Goal: Task Accomplishment & Management: Manage account settings

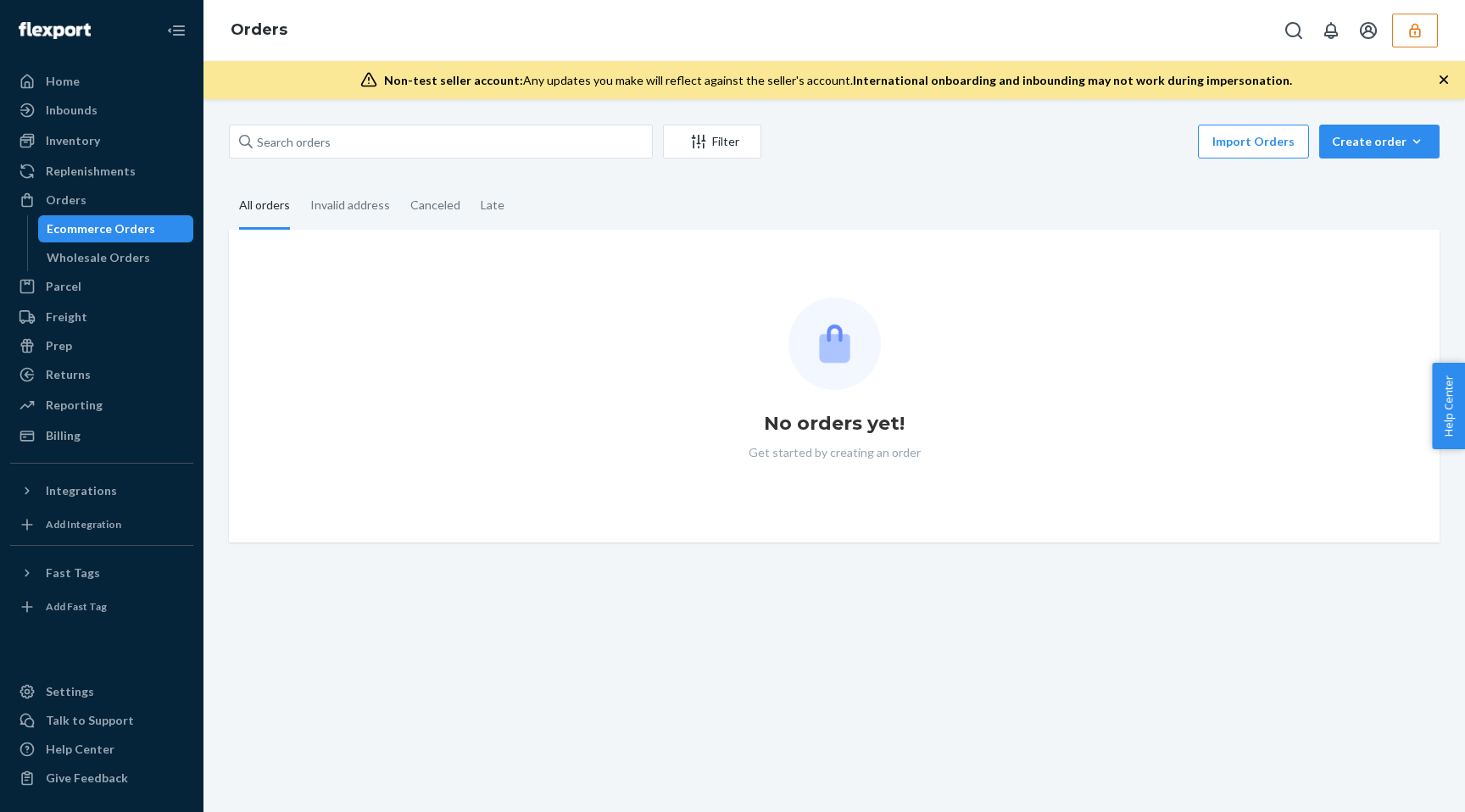
click at [1412, 43] on button "button" at bounding box center [1414, 31] width 46 height 34
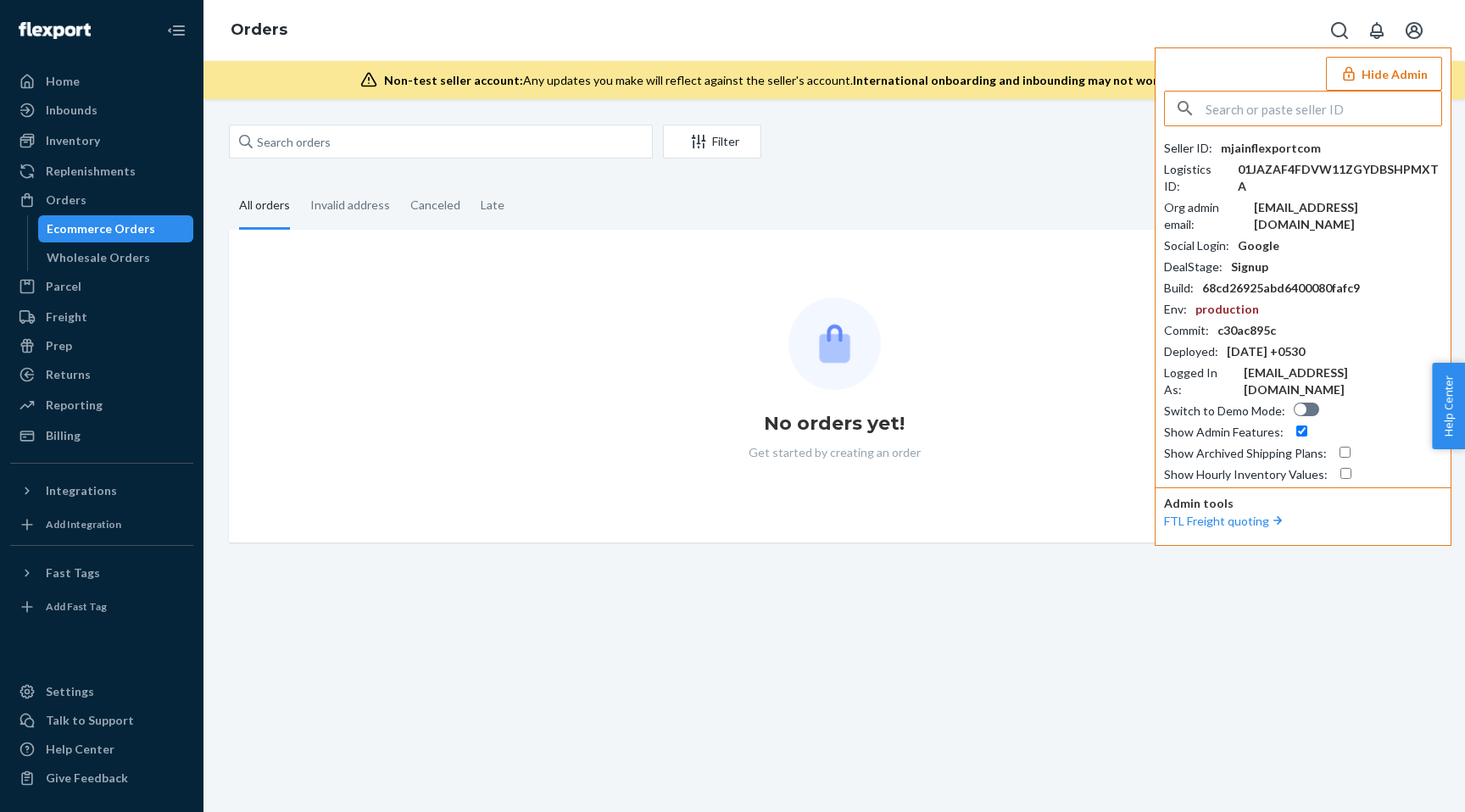
click at [1236, 117] on input "text" at bounding box center [1323, 108] width 236 height 34
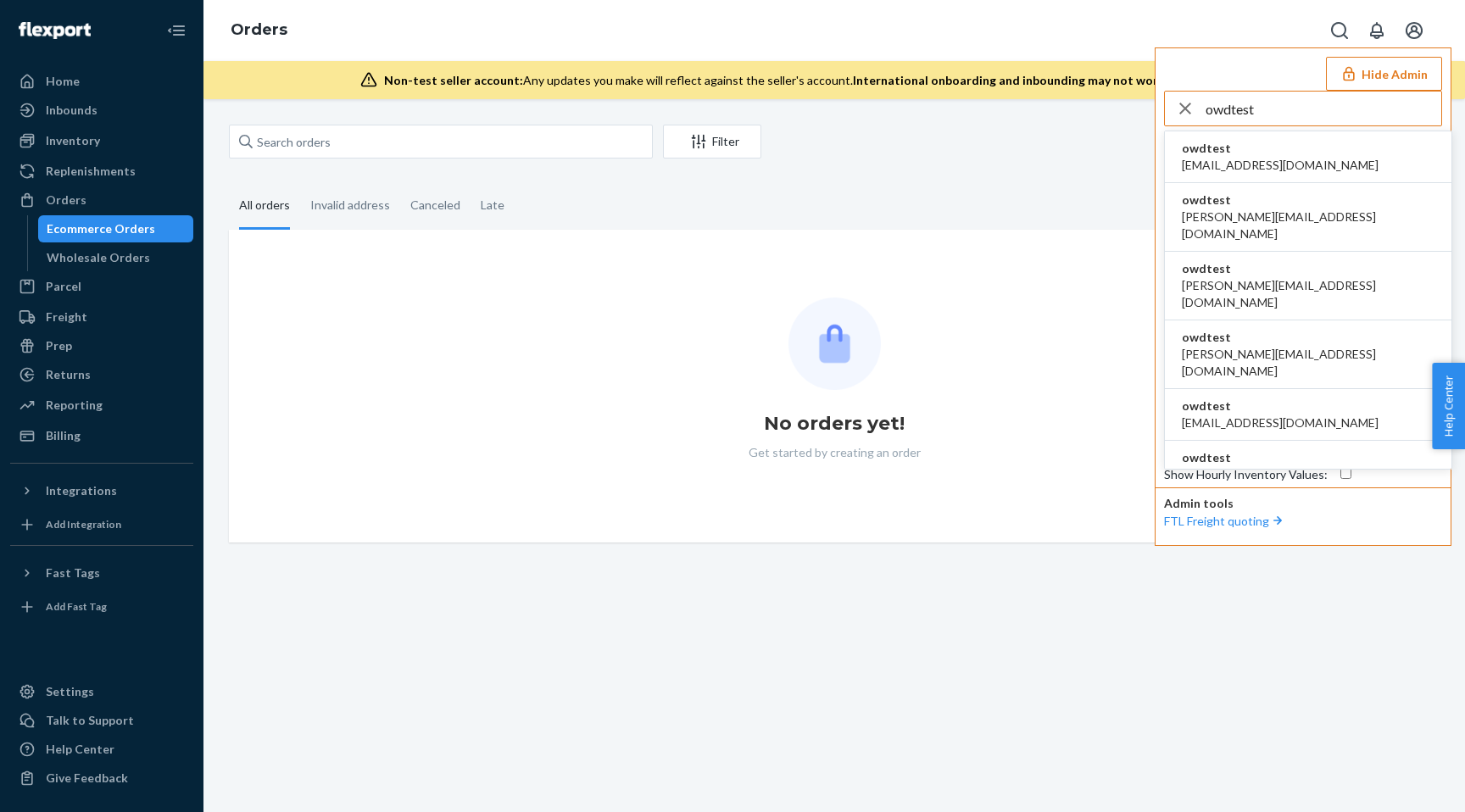
type input "owdtest"
click at [1235, 277] on span "[PERSON_NAME][EMAIL_ADDRESS][DOMAIN_NAME]" at bounding box center [1308, 294] width 252 height 34
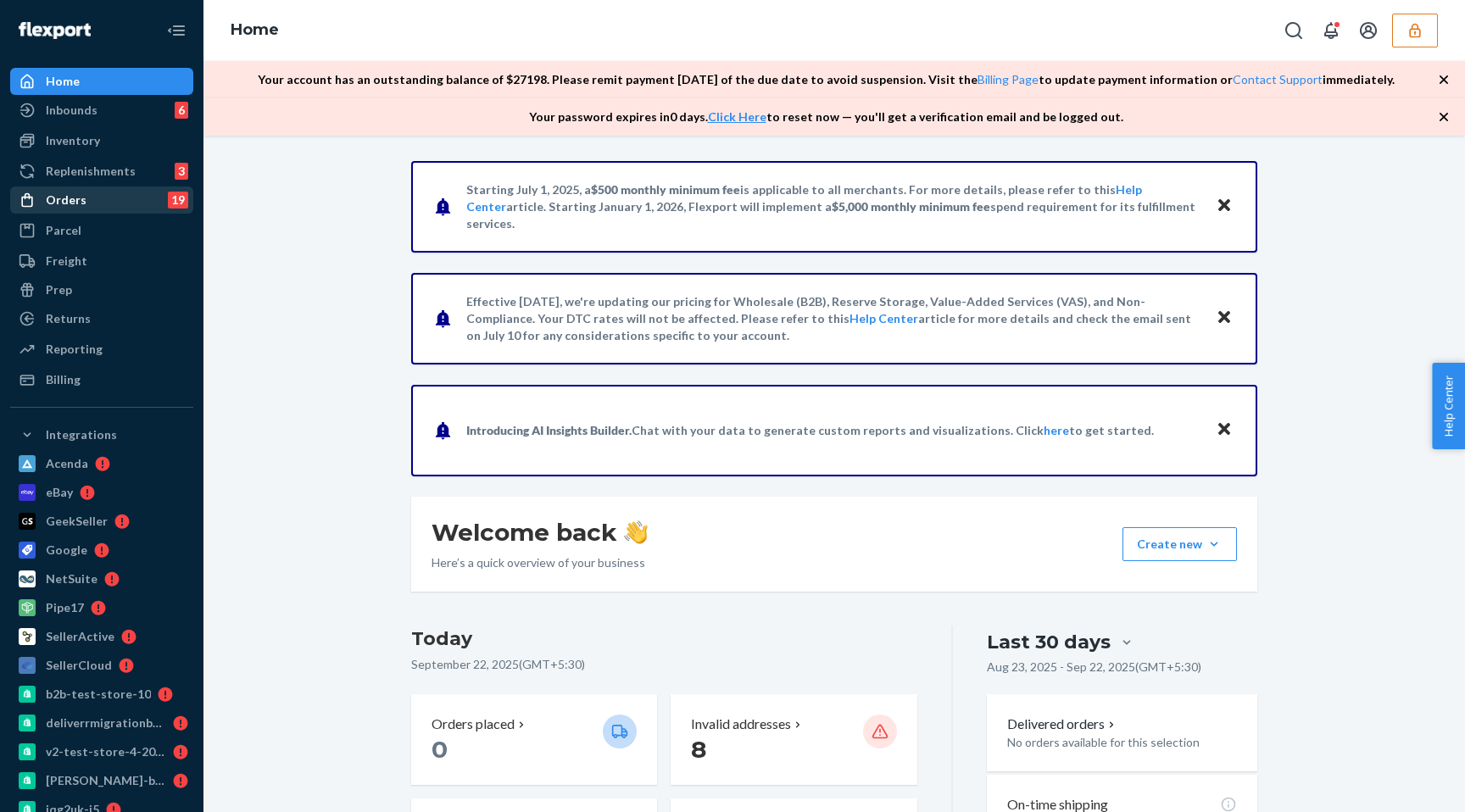
click at [80, 200] on div "Orders" at bounding box center [66, 200] width 41 height 17
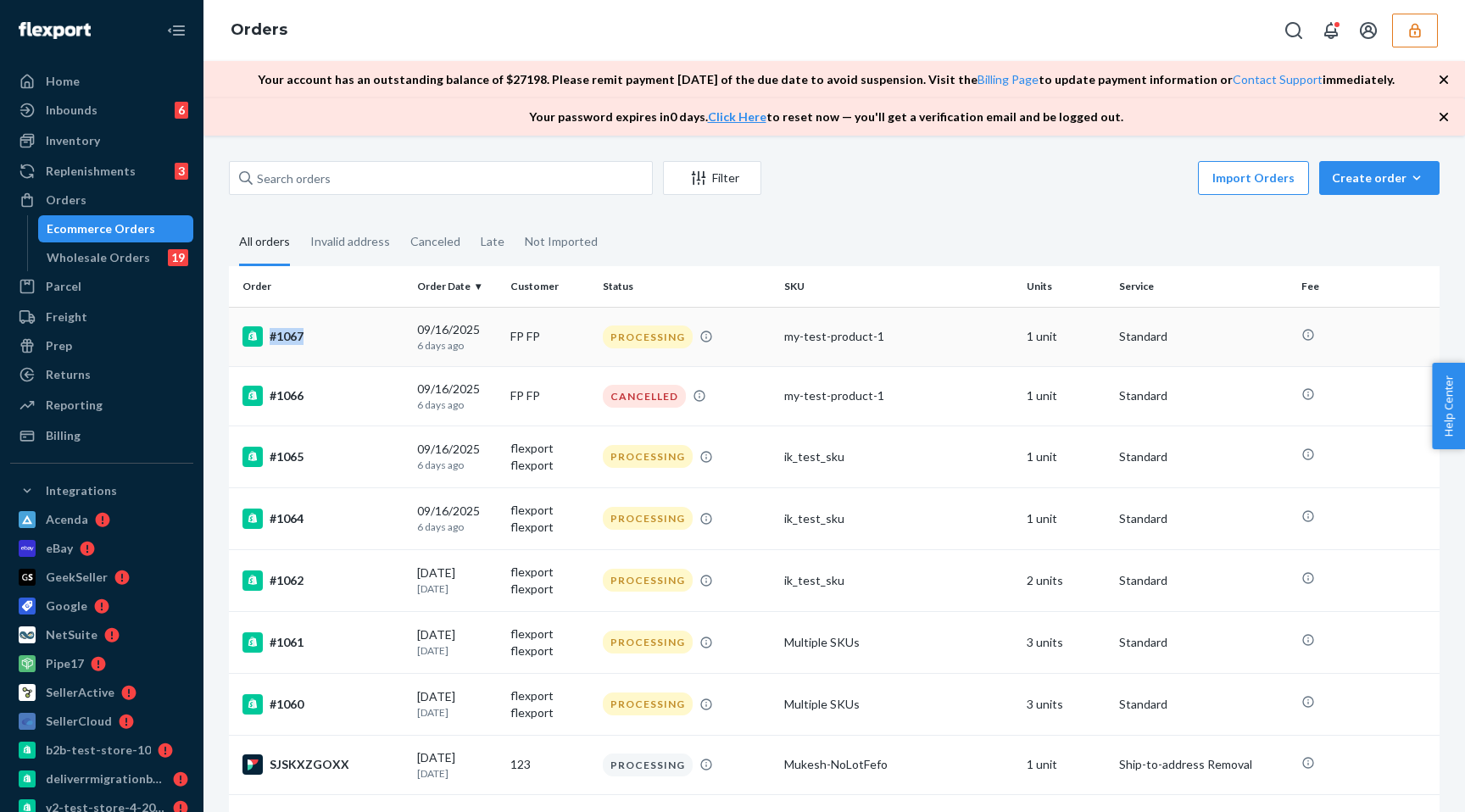
drag, startPoint x: 314, startPoint y: 335, endPoint x: 301, endPoint y: 338, distance: 13.3
click at [301, 338] on div "#1067" at bounding box center [322, 336] width 161 height 20
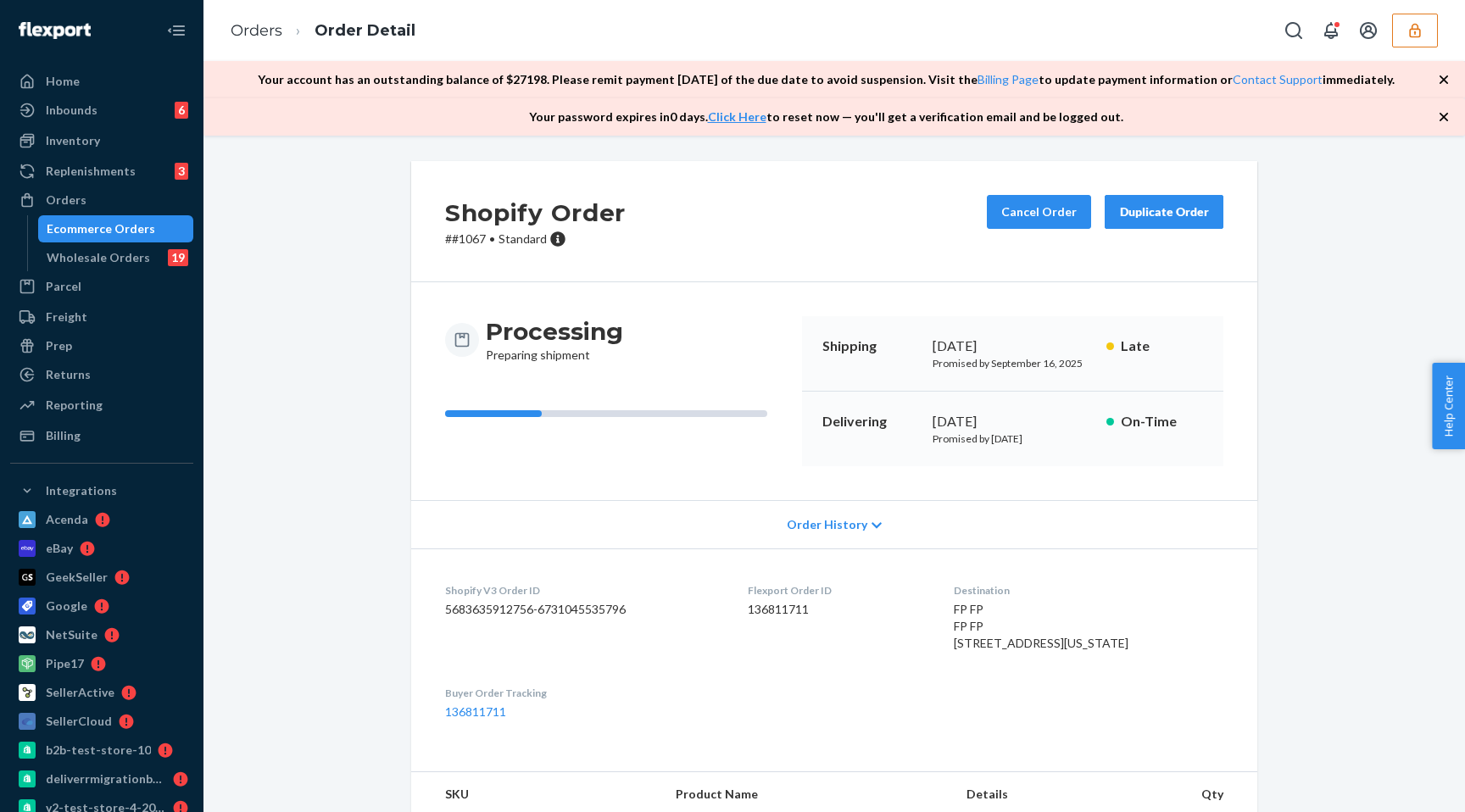
click at [286, 188] on div "Shopify Order # #1067 • Standard Cancel Order Duplicate Order Processing Prepar…" at bounding box center [834, 690] width 1236 height 1059
click at [1385, 28] on div at bounding box center [1357, 31] width 161 height 34
click at [1374, 28] on icon "Open account menu" at bounding box center [1368, 31] width 20 height 20
click at [1295, 90] on div "Settings" at bounding box center [1332, 86] width 128 height 31
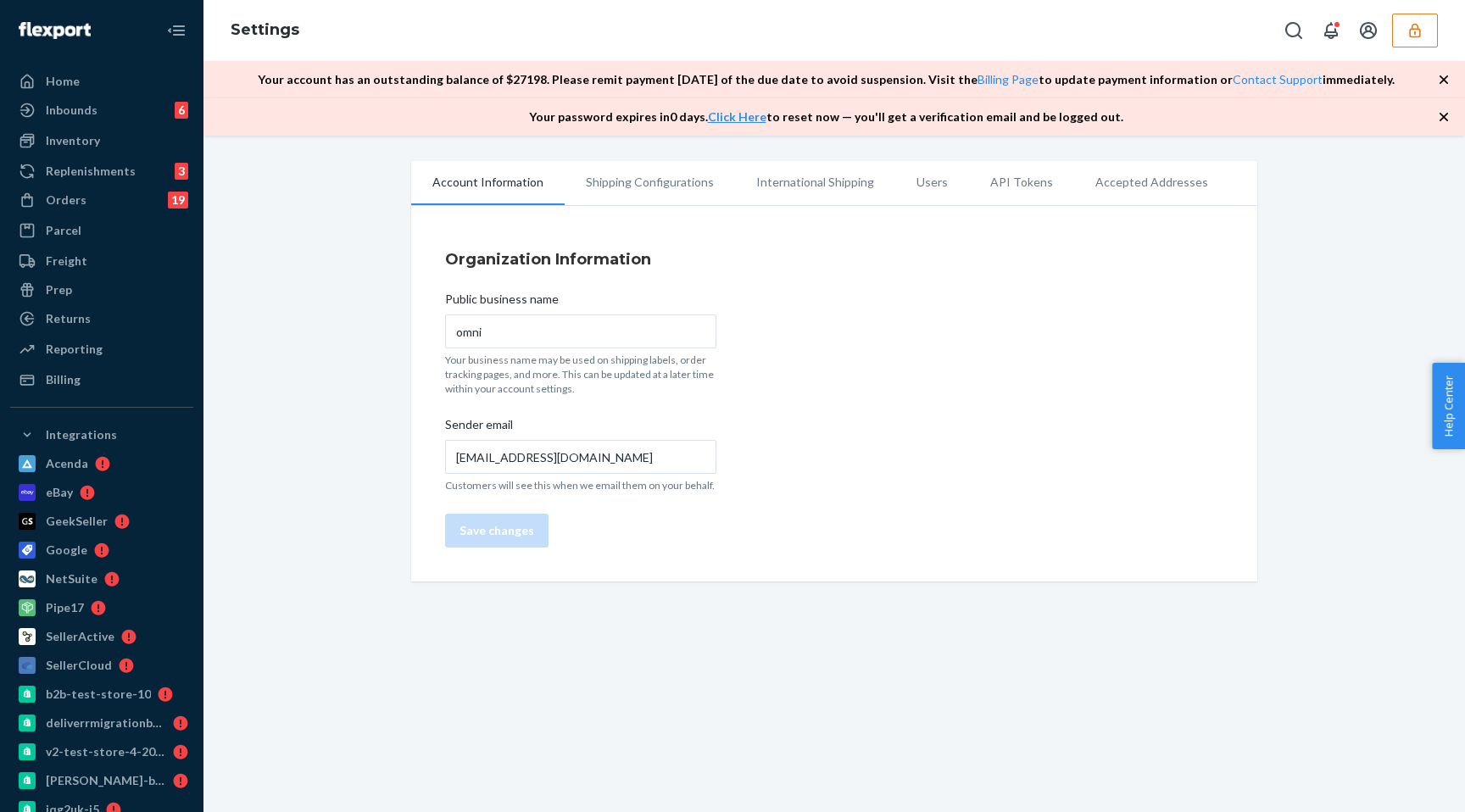
click at [913, 198] on li "Users" at bounding box center [931, 183] width 74 height 43
